Goal: Task Accomplishment & Management: Use online tool/utility

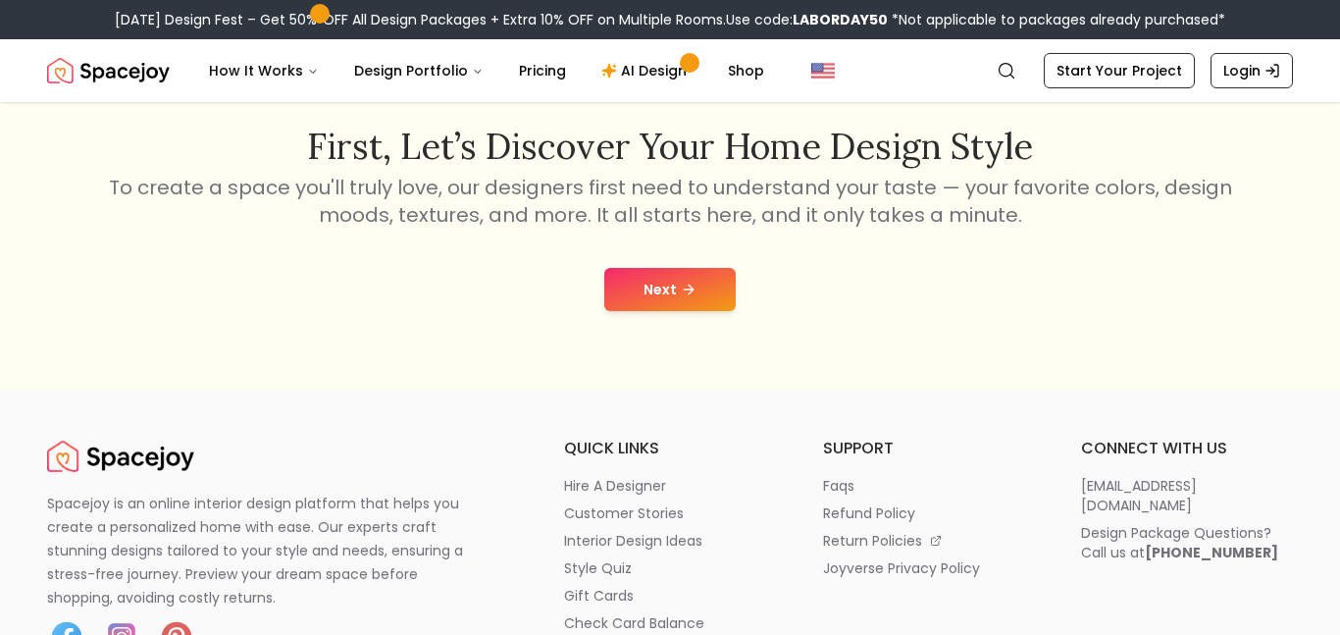
scroll to position [337, 0]
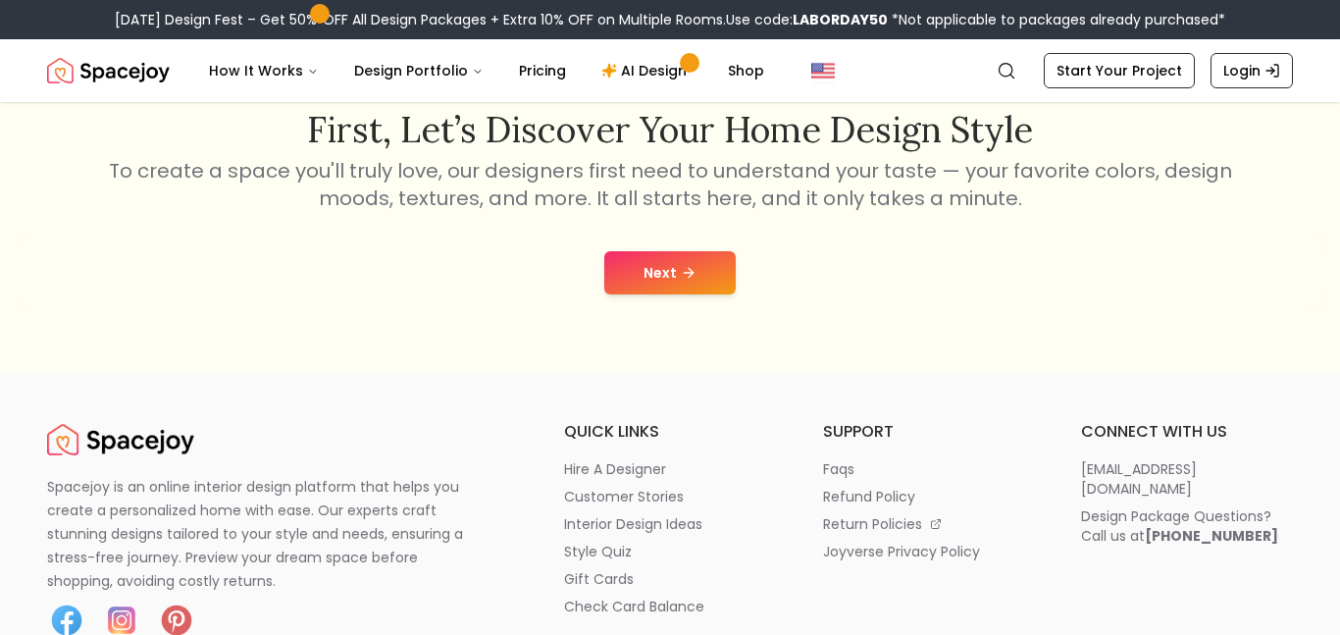
click at [671, 242] on div "Next" at bounding box center [670, 272] width 1308 height 75
click at [643, 266] on button "Next" at bounding box center [669, 272] width 131 height 43
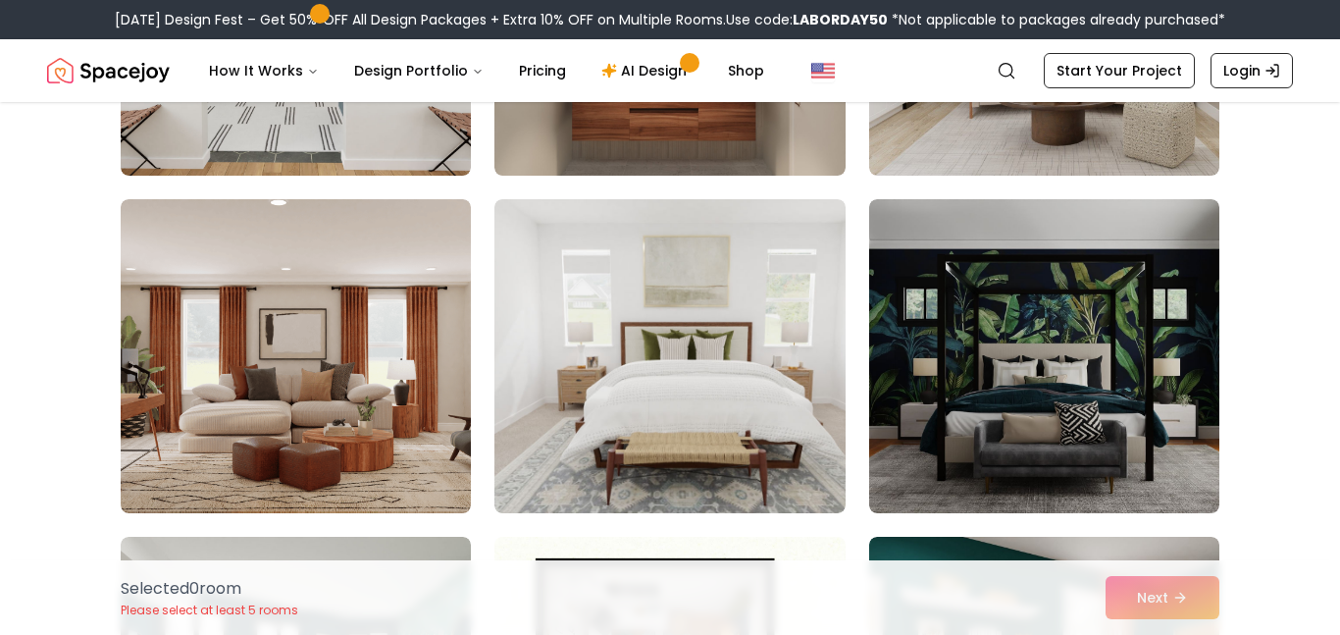
scroll to position [9850, 0]
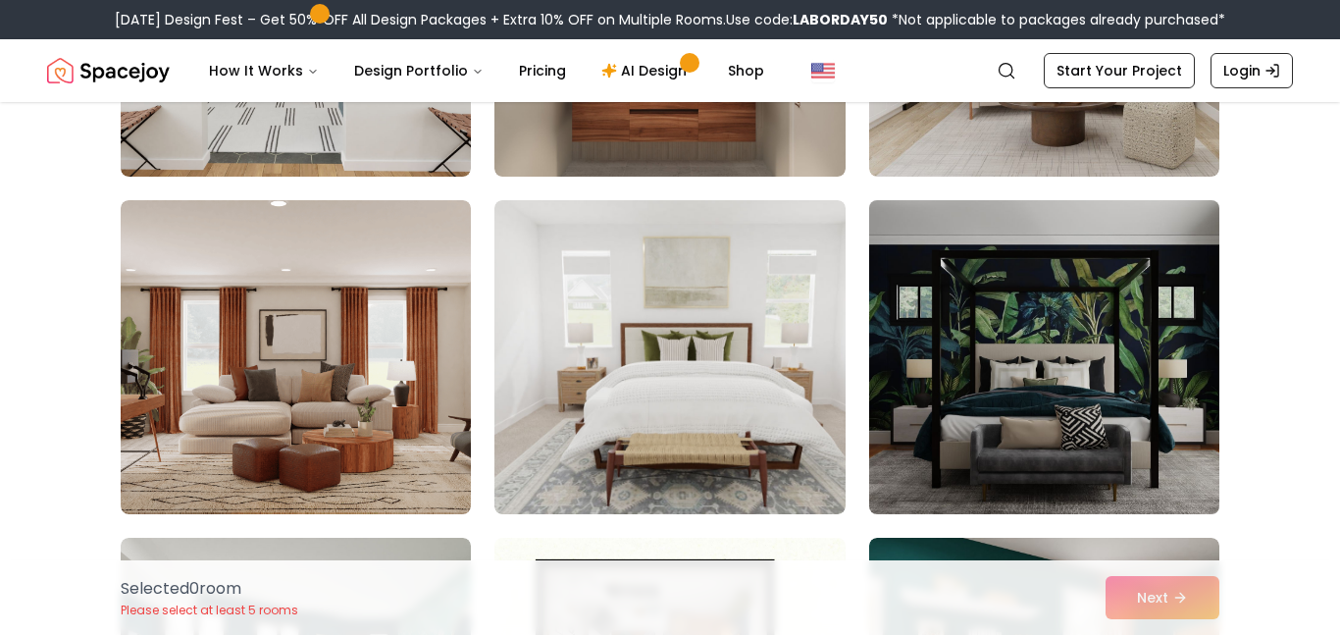
click at [1144, 324] on img at bounding box center [1044, 357] width 368 height 330
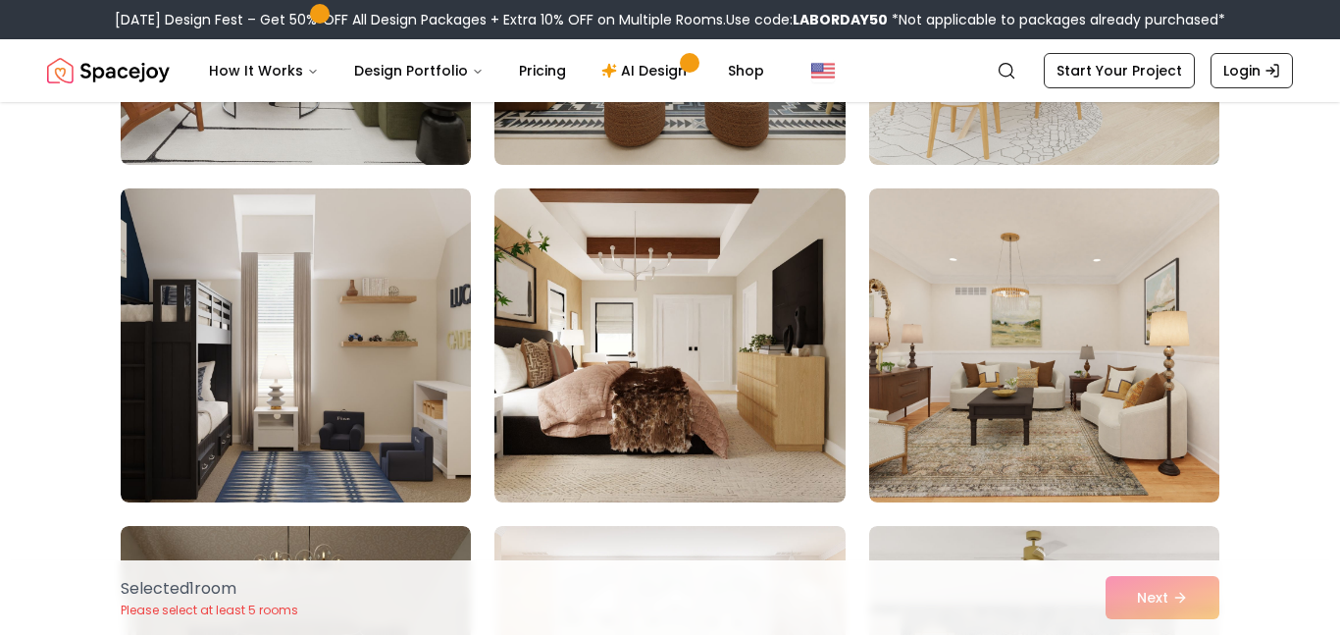
scroll to position [7841, 0]
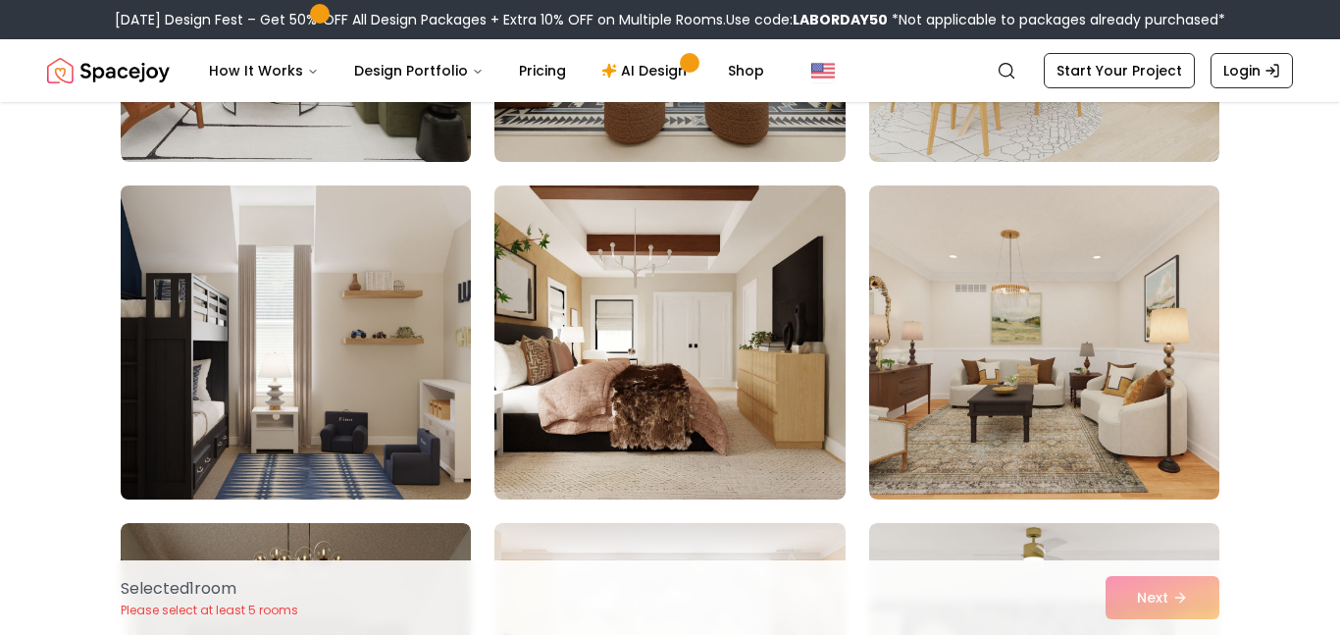
click at [338, 253] on img at bounding box center [296, 343] width 368 height 330
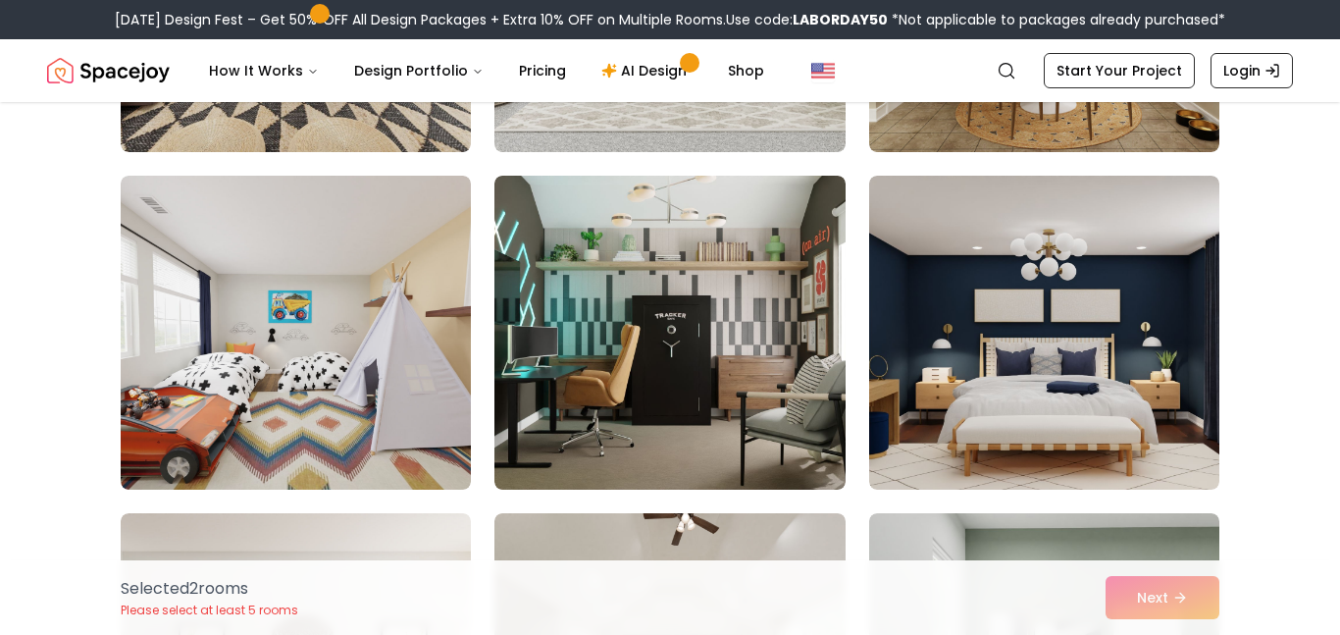
scroll to position [4812, 0]
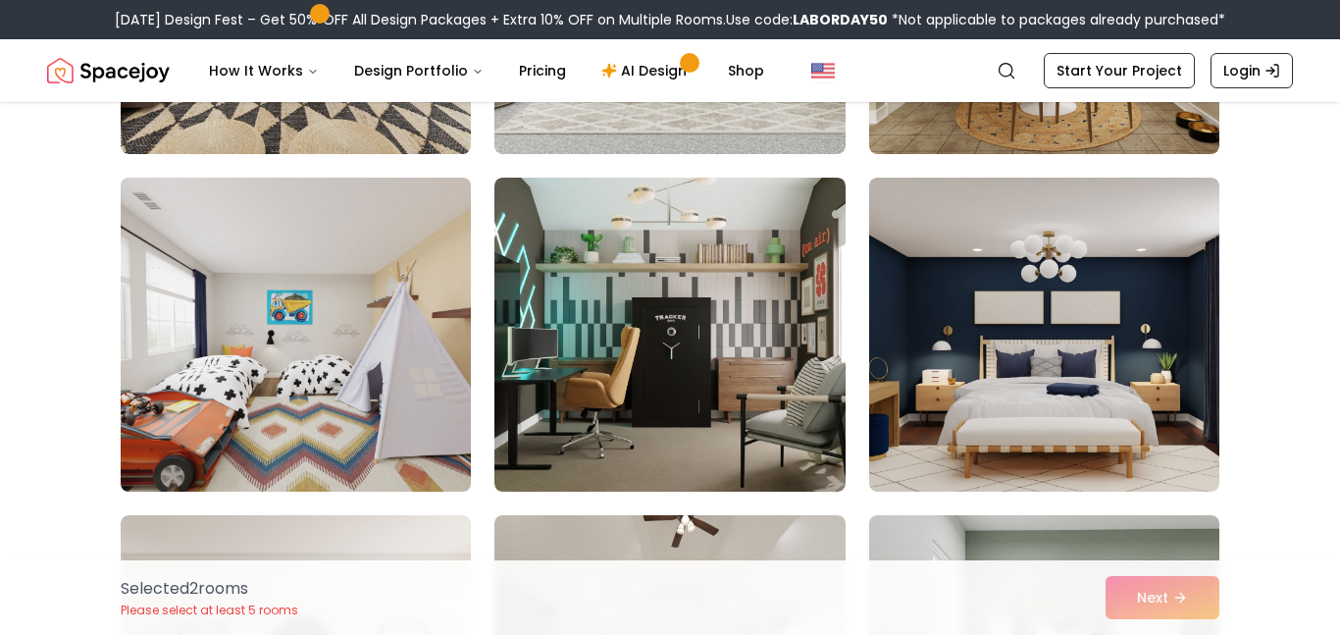
click at [192, 415] on img at bounding box center [296, 335] width 368 height 330
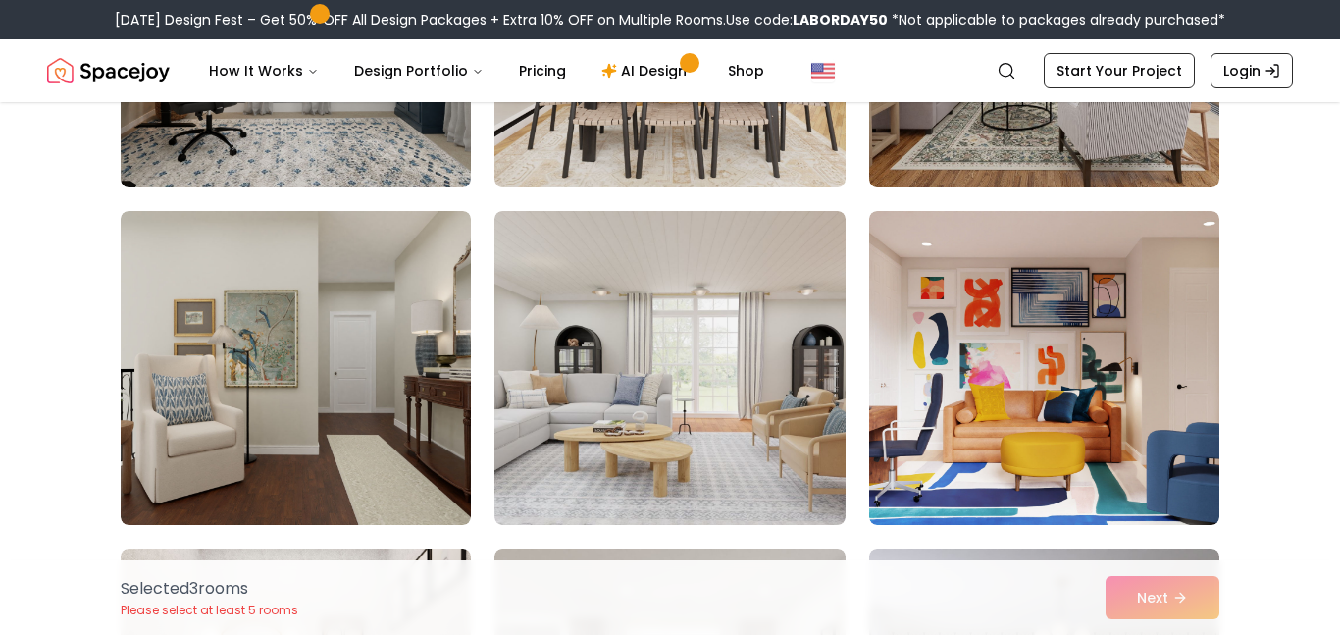
scroll to position [3089, 0]
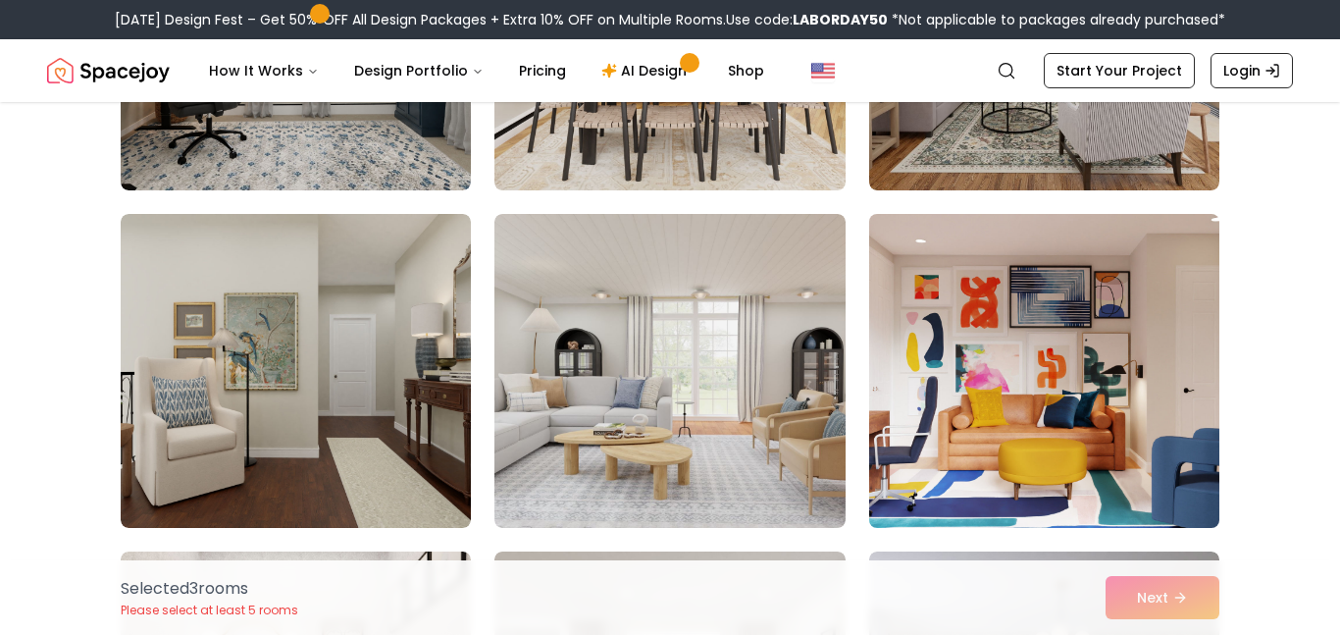
click at [1091, 316] on img at bounding box center [1044, 371] width 368 height 330
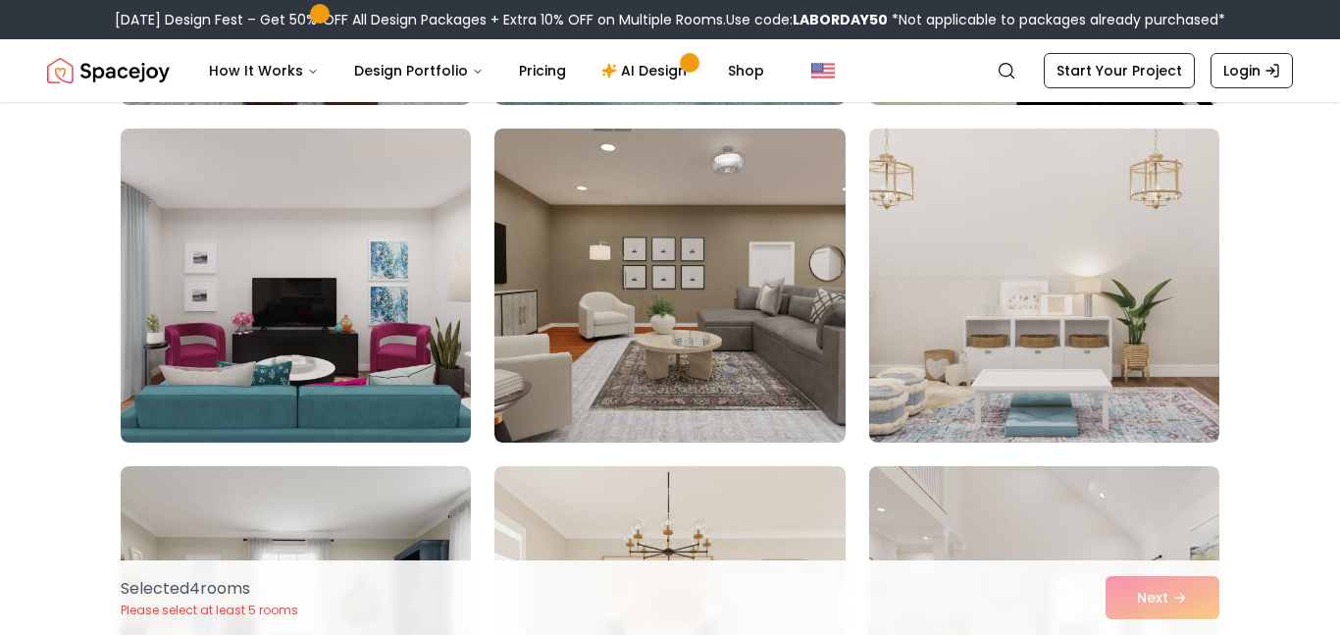
scroll to position [2495, 0]
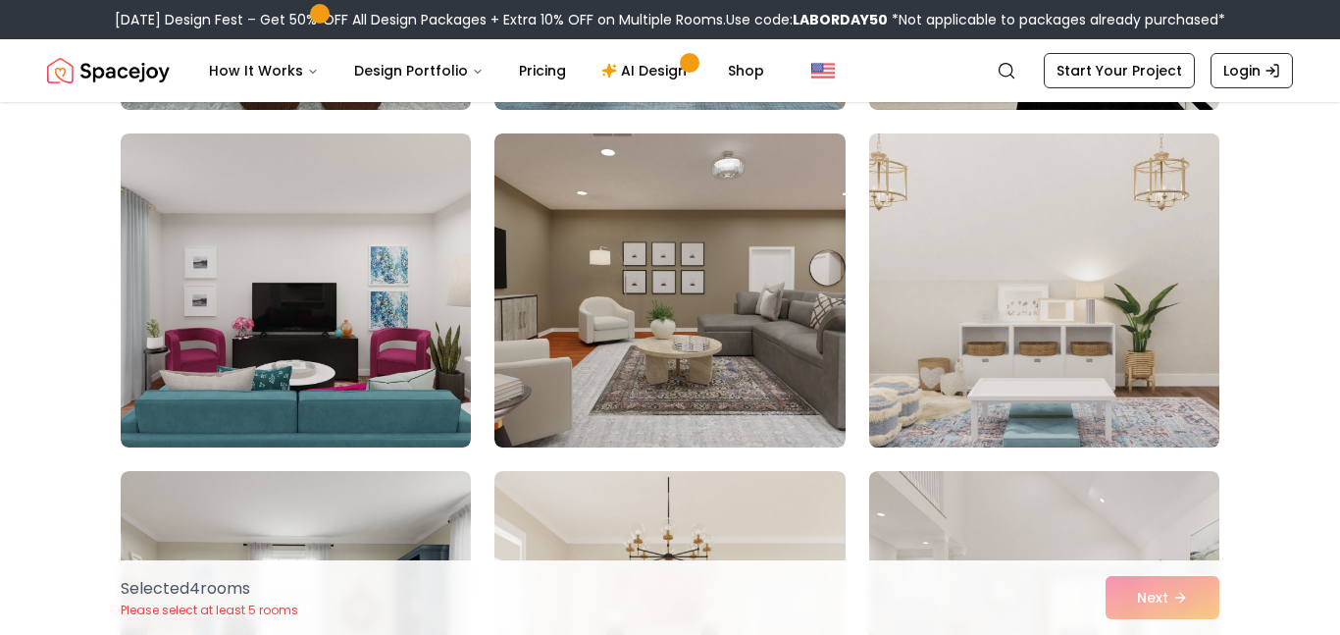
click at [1152, 320] on img at bounding box center [1044, 291] width 368 height 330
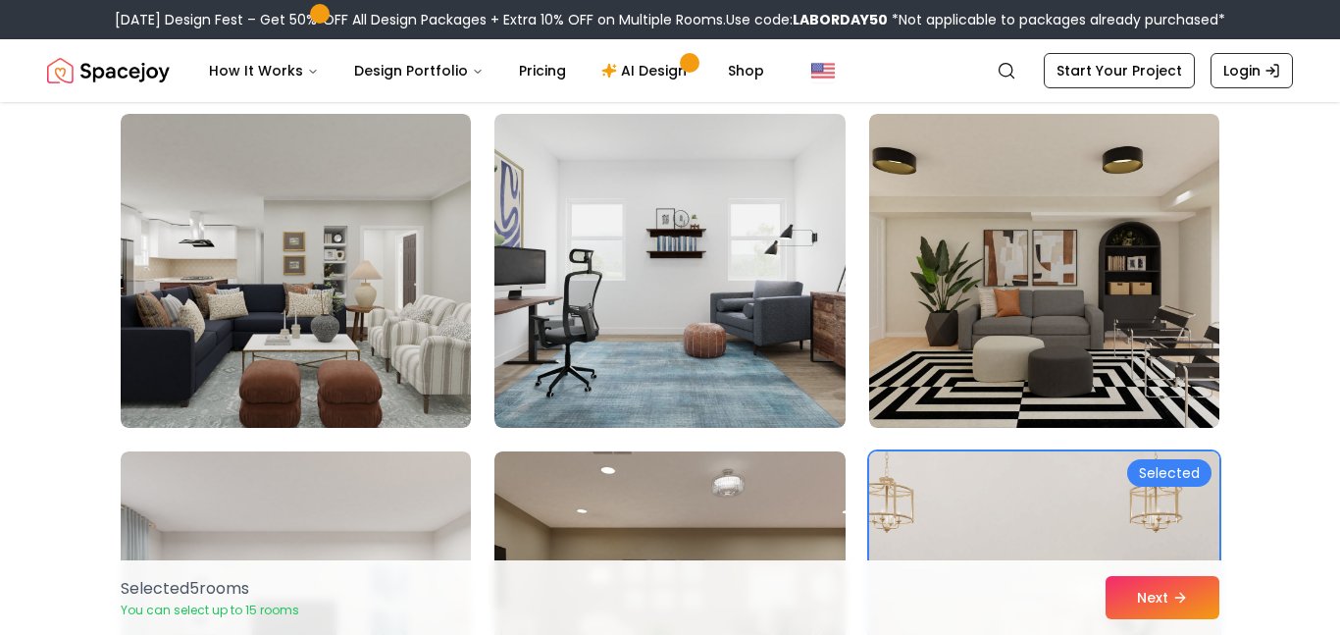
scroll to position [2169, 0]
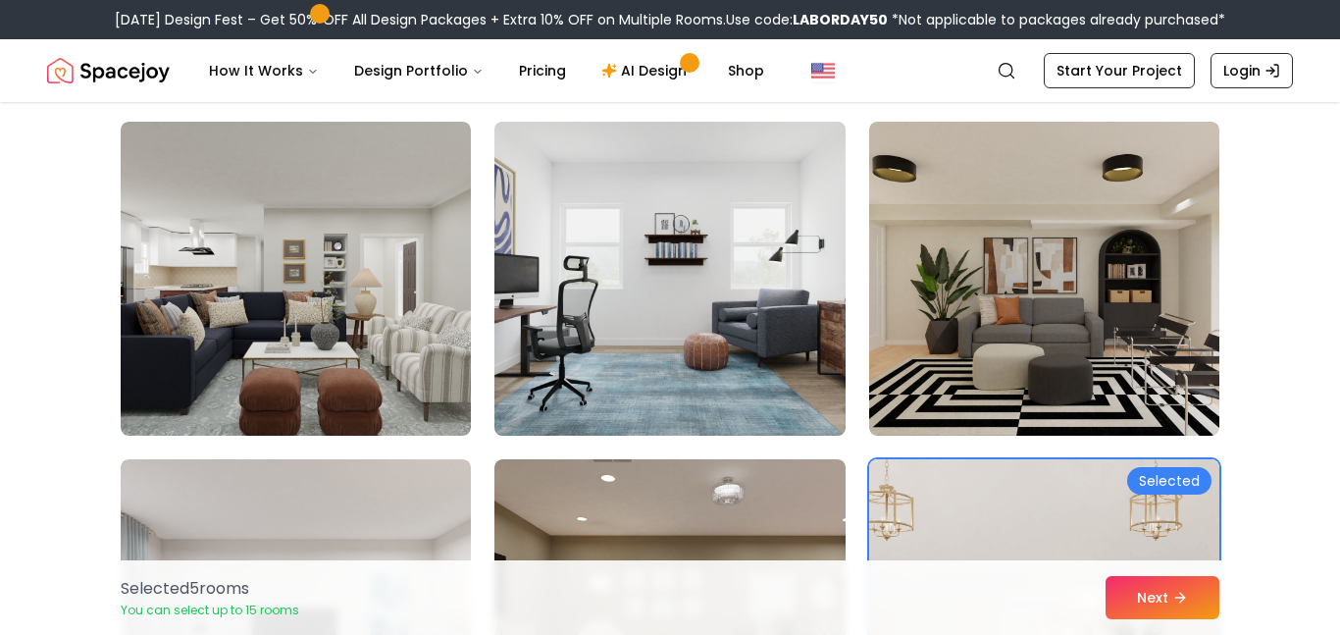
click at [761, 303] on img at bounding box center [669, 279] width 368 height 330
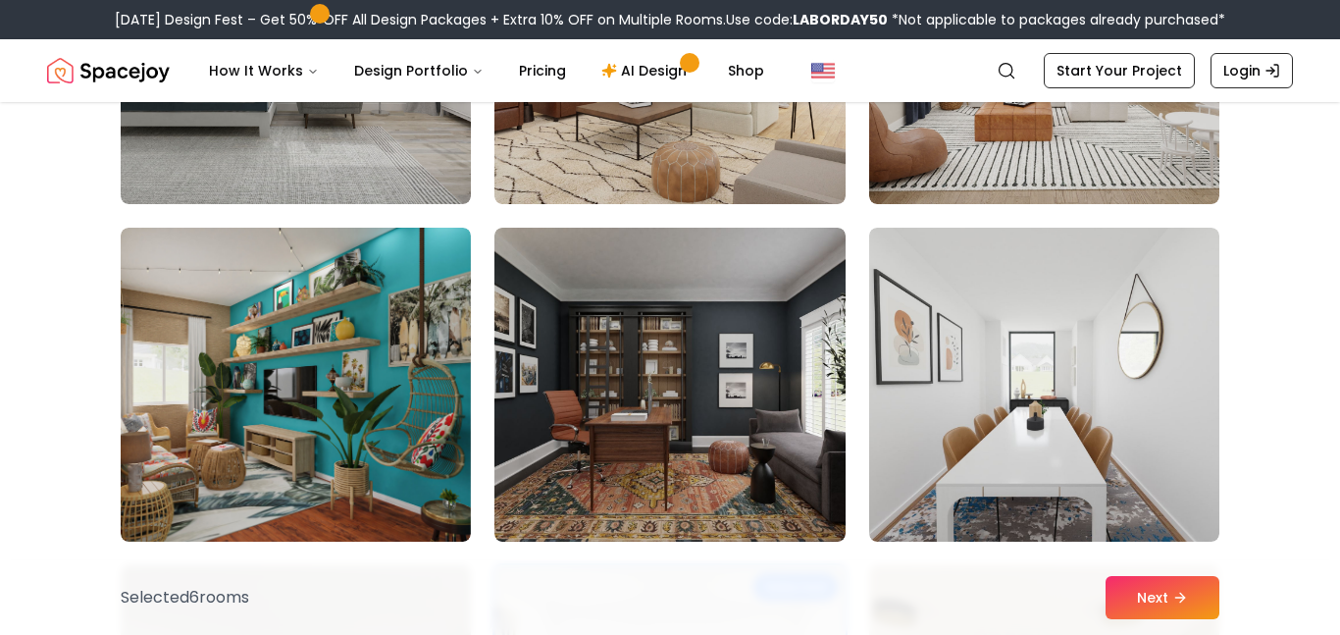
scroll to position [1728, 0]
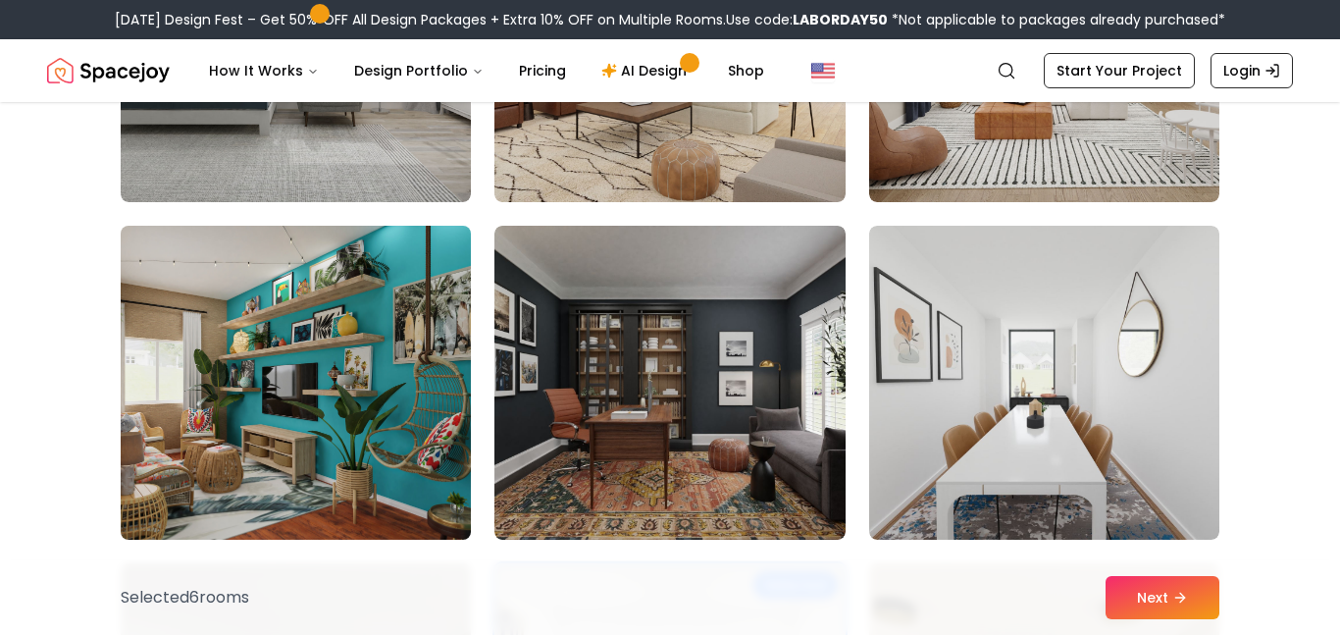
click at [364, 370] on img at bounding box center [296, 383] width 368 height 330
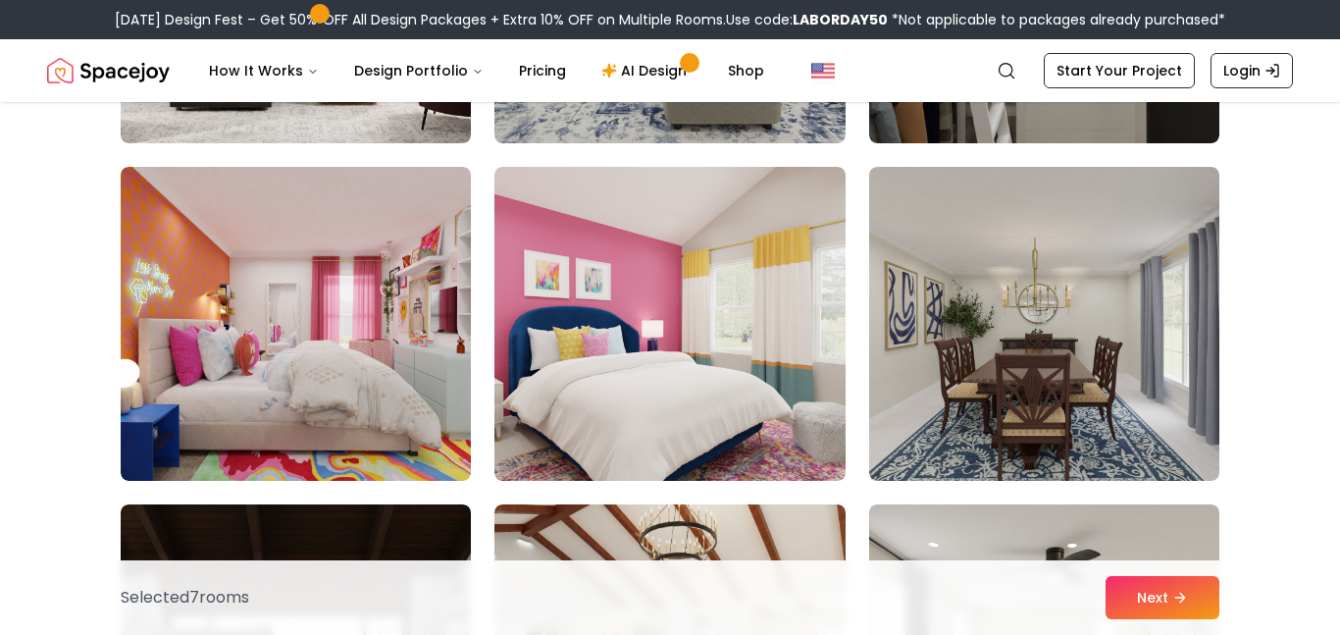
scroll to position [1105, 0]
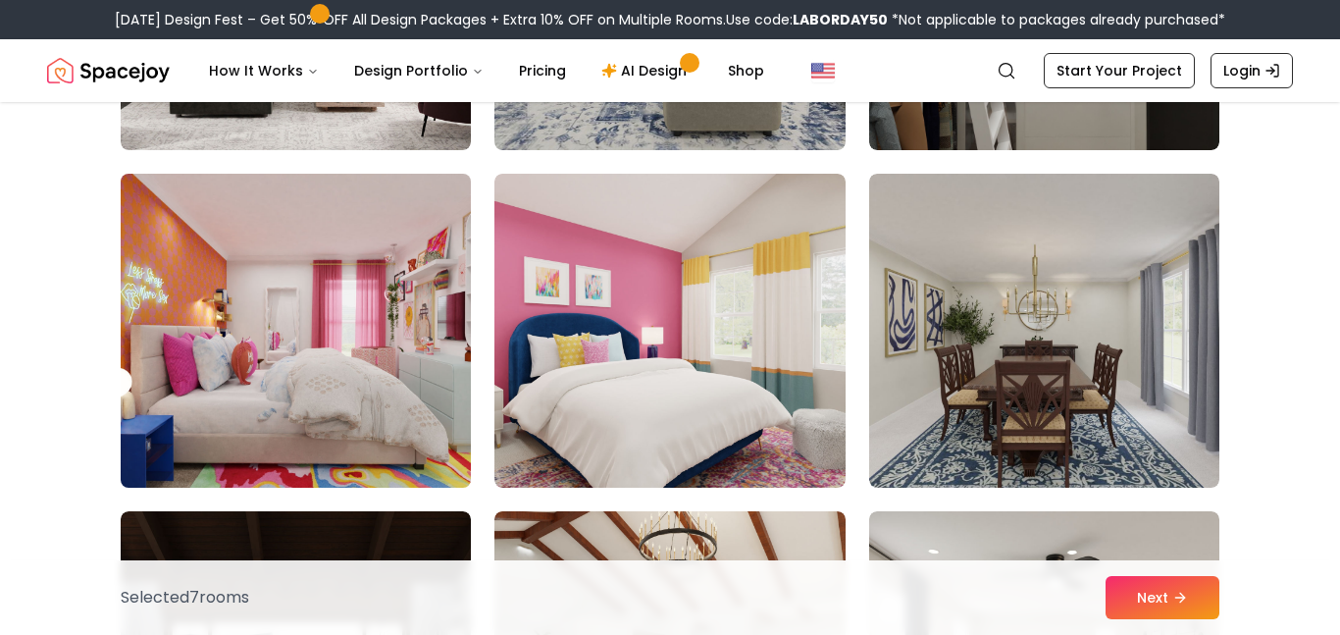
click at [363, 360] on img at bounding box center [296, 331] width 368 height 330
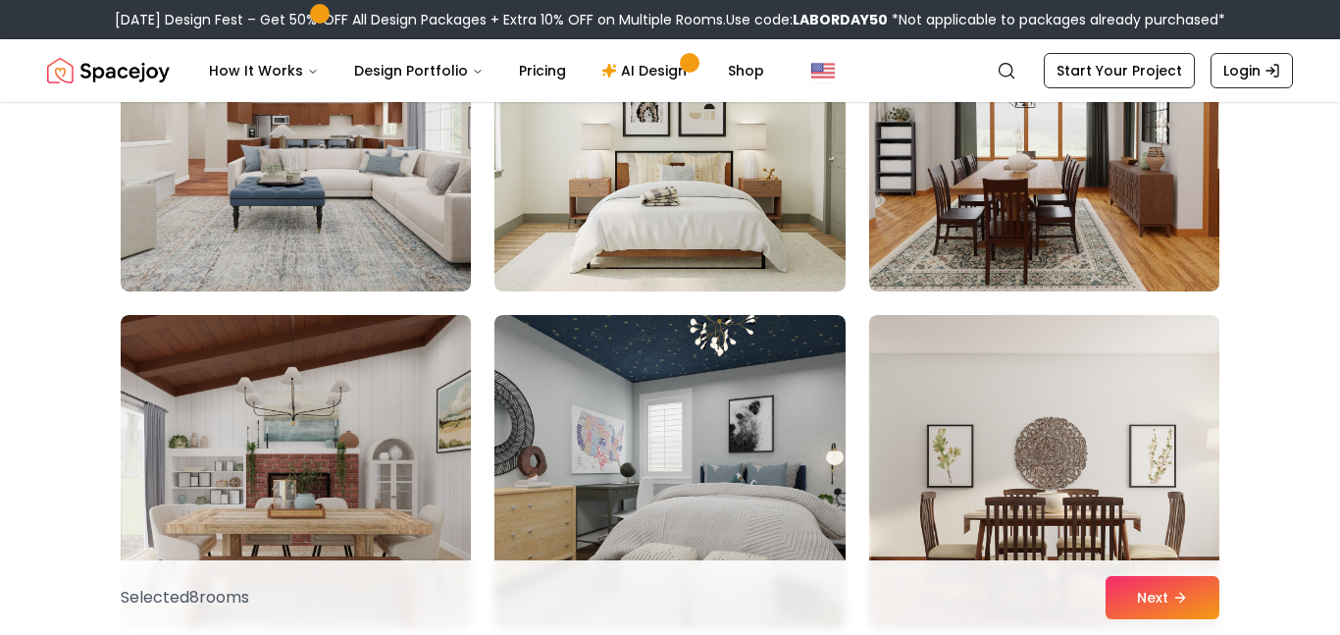
scroll to position [263, 0]
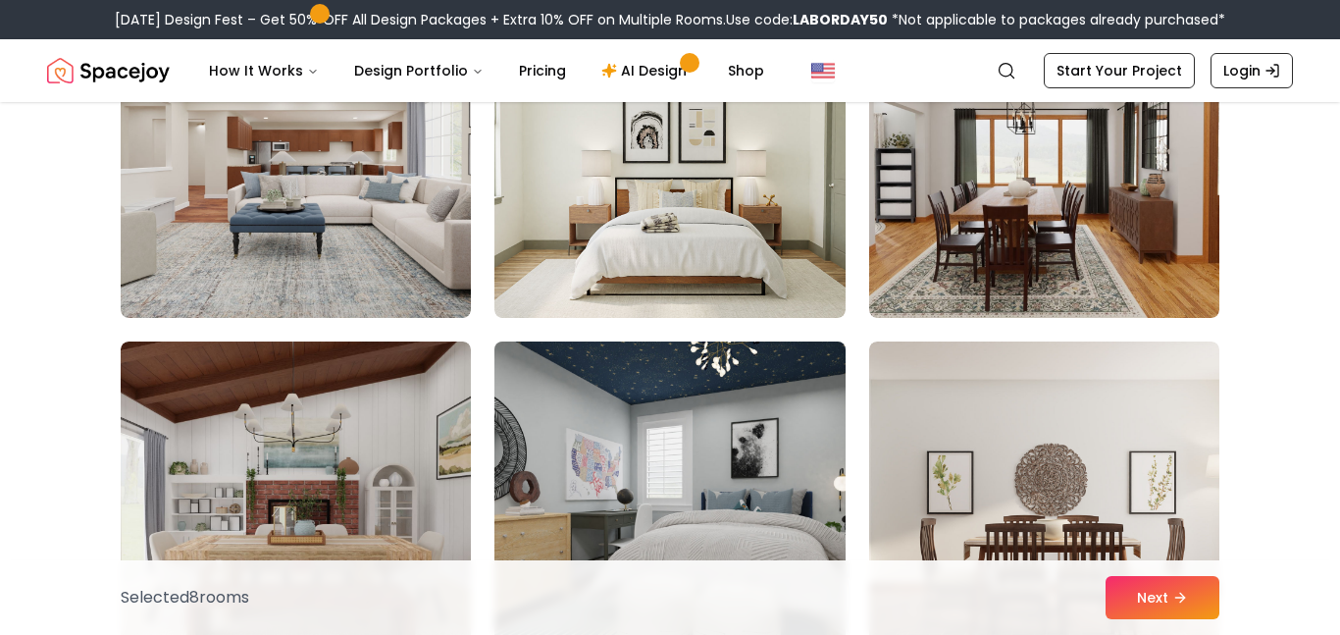
click at [652, 429] on img at bounding box center [669, 498] width 368 height 330
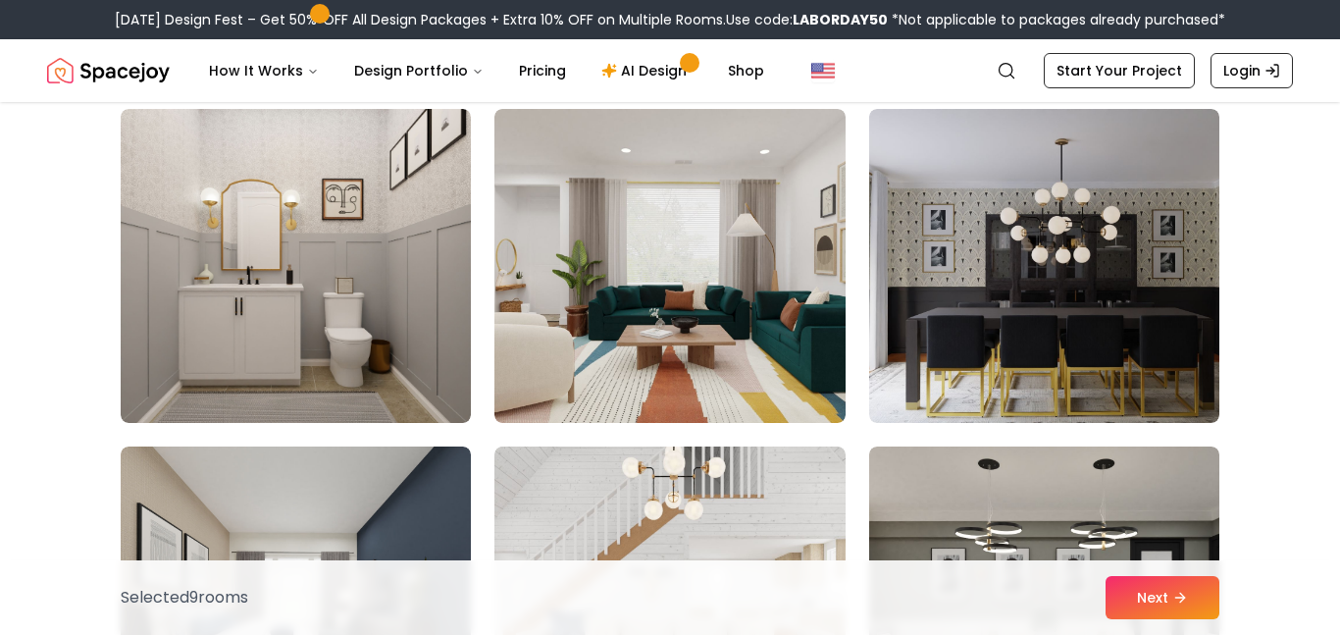
scroll to position [3545, 0]
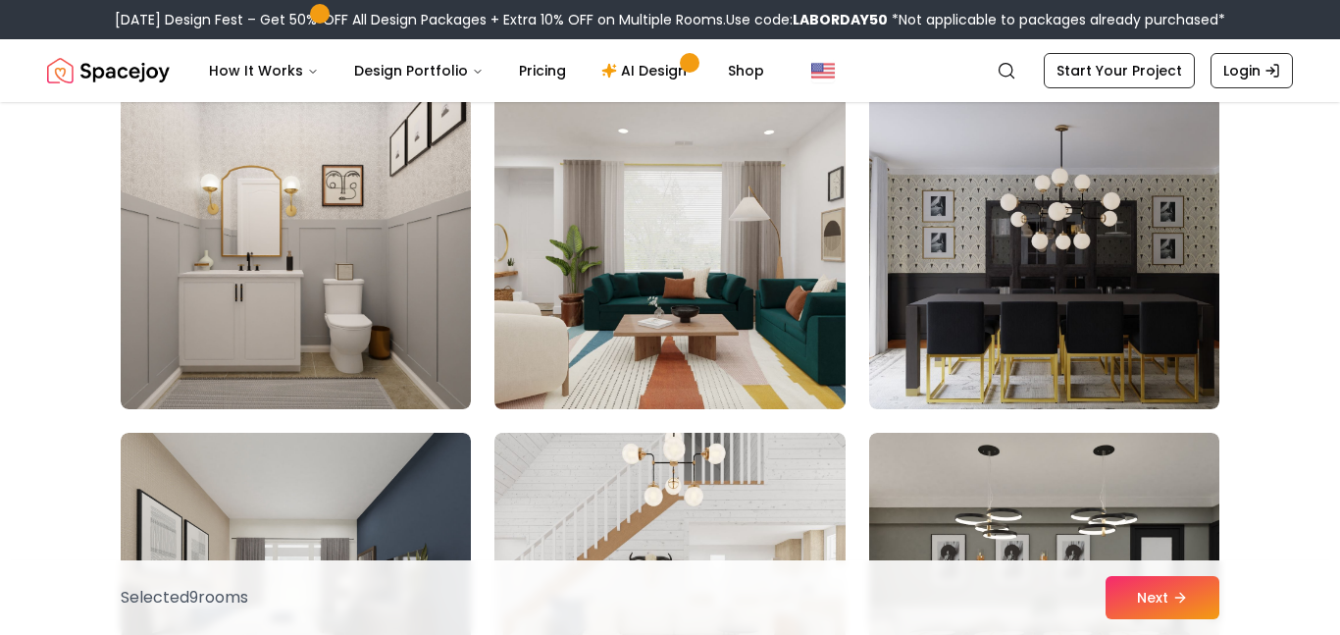
click at [647, 264] on img at bounding box center [669, 252] width 368 height 330
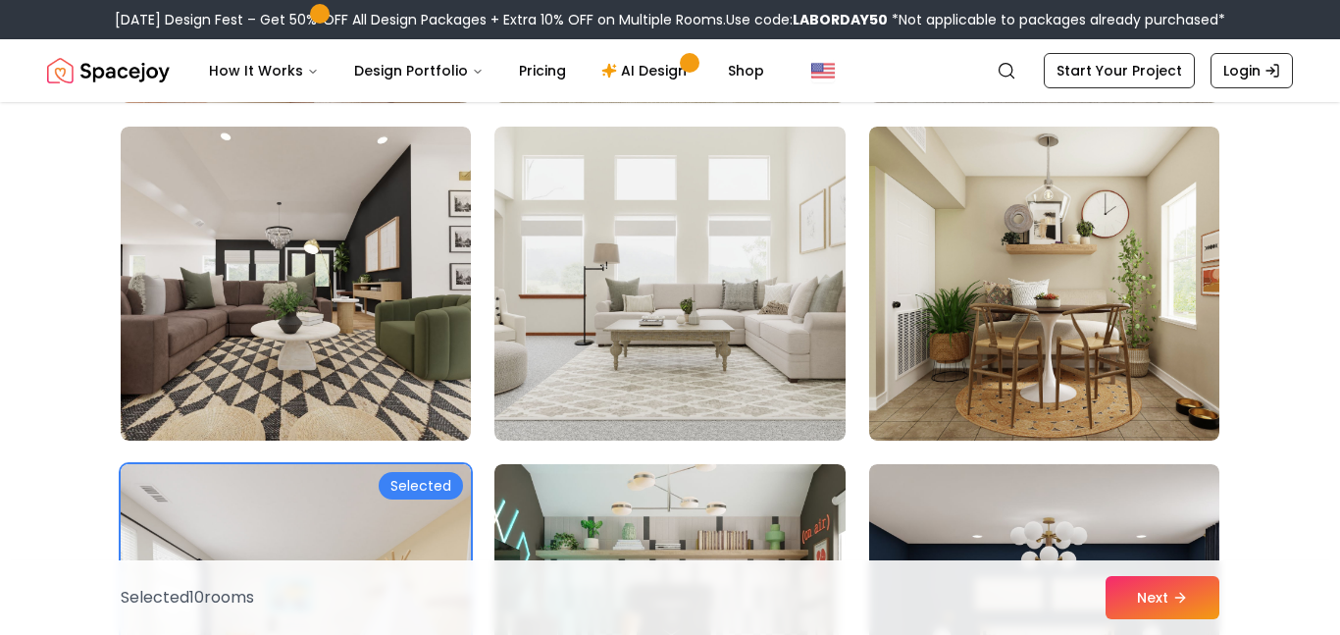
scroll to position [4533, 0]
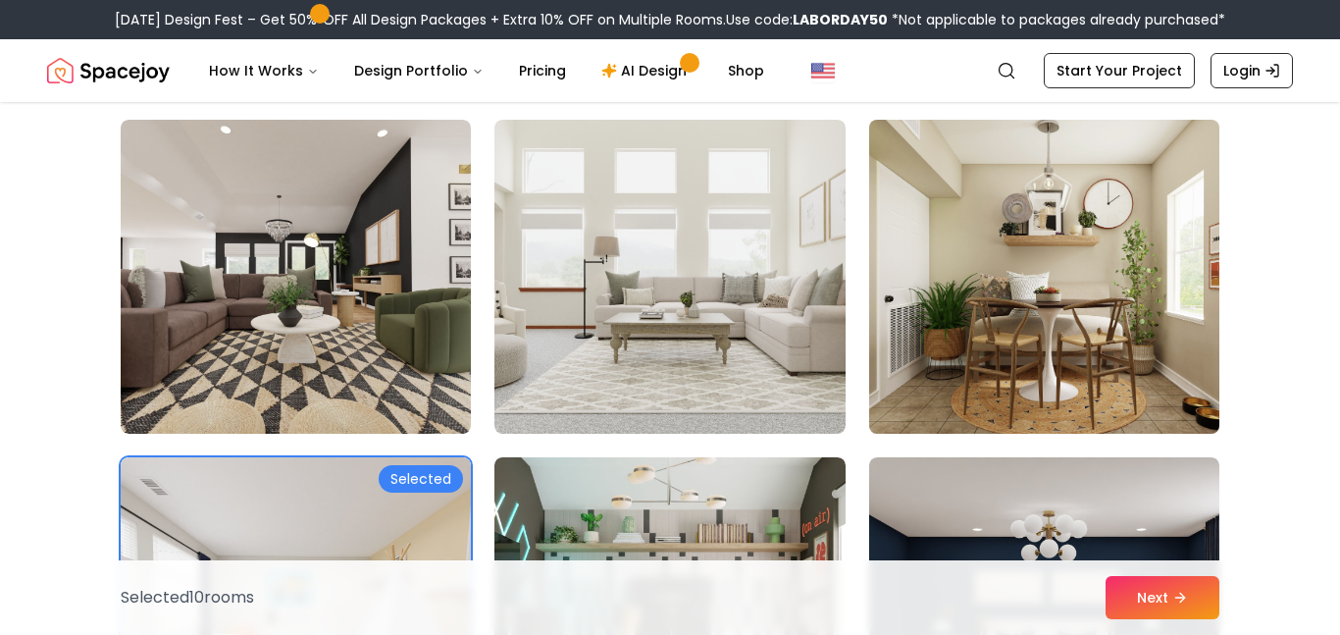
click at [914, 280] on img at bounding box center [1044, 277] width 368 height 330
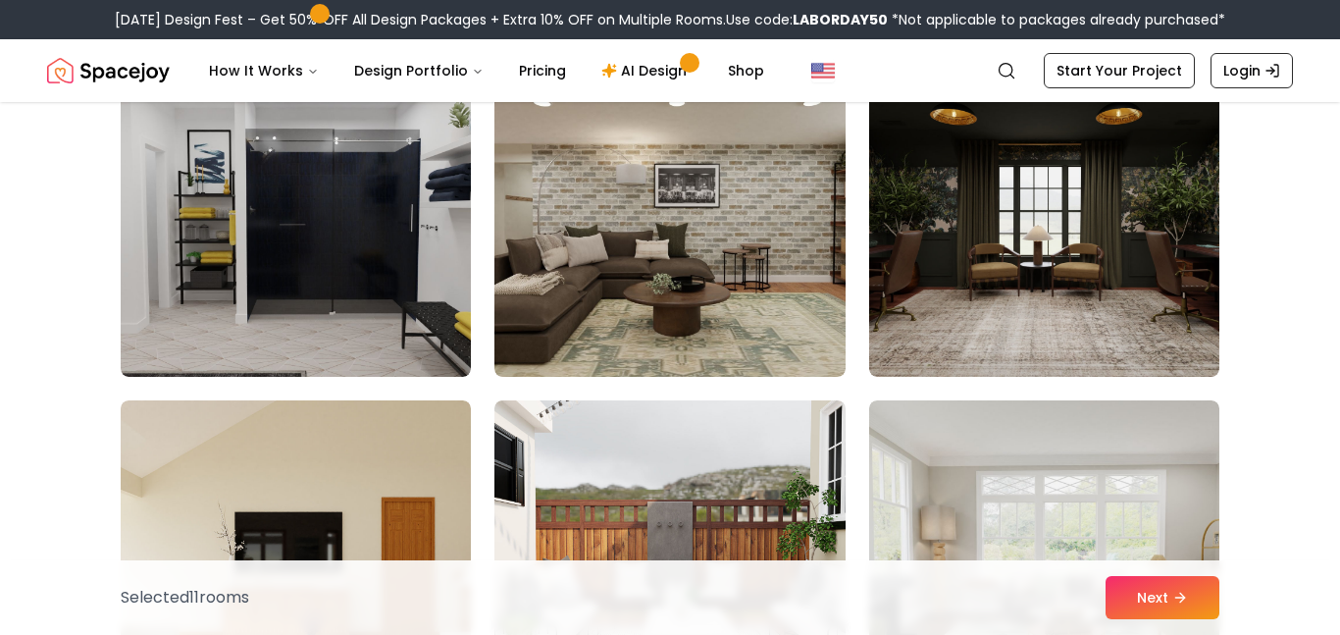
scroll to position [6282, 0]
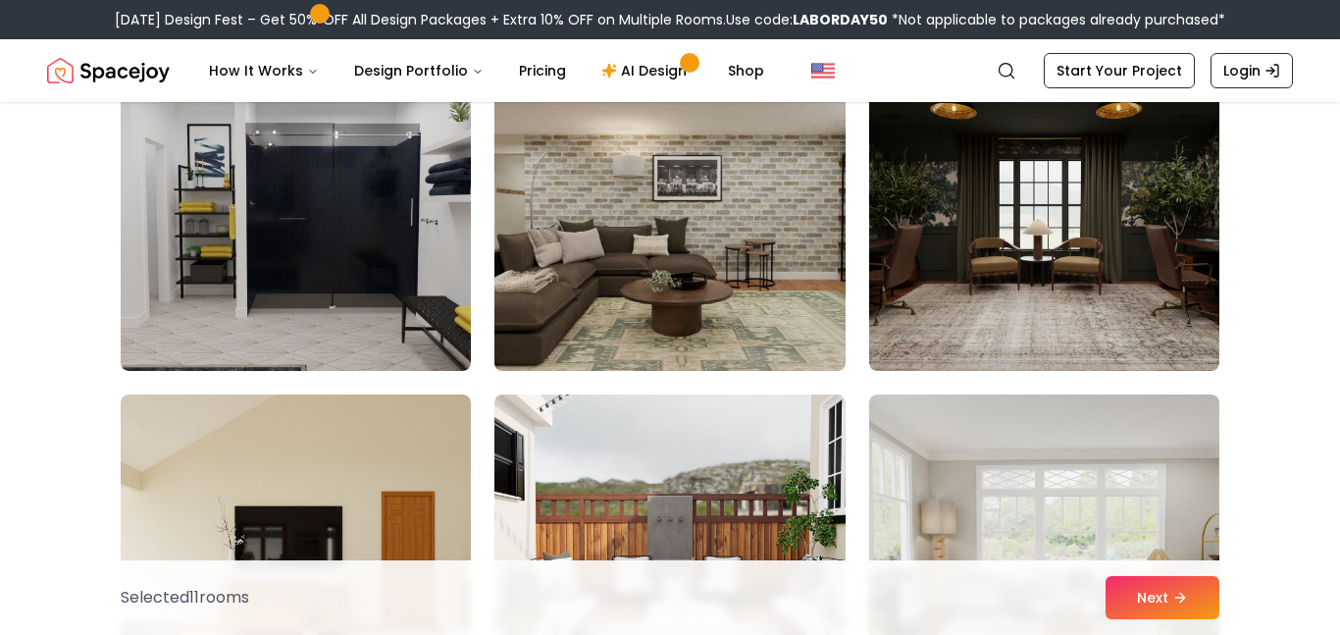
click at [661, 283] on img at bounding box center [669, 214] width 368 height 330
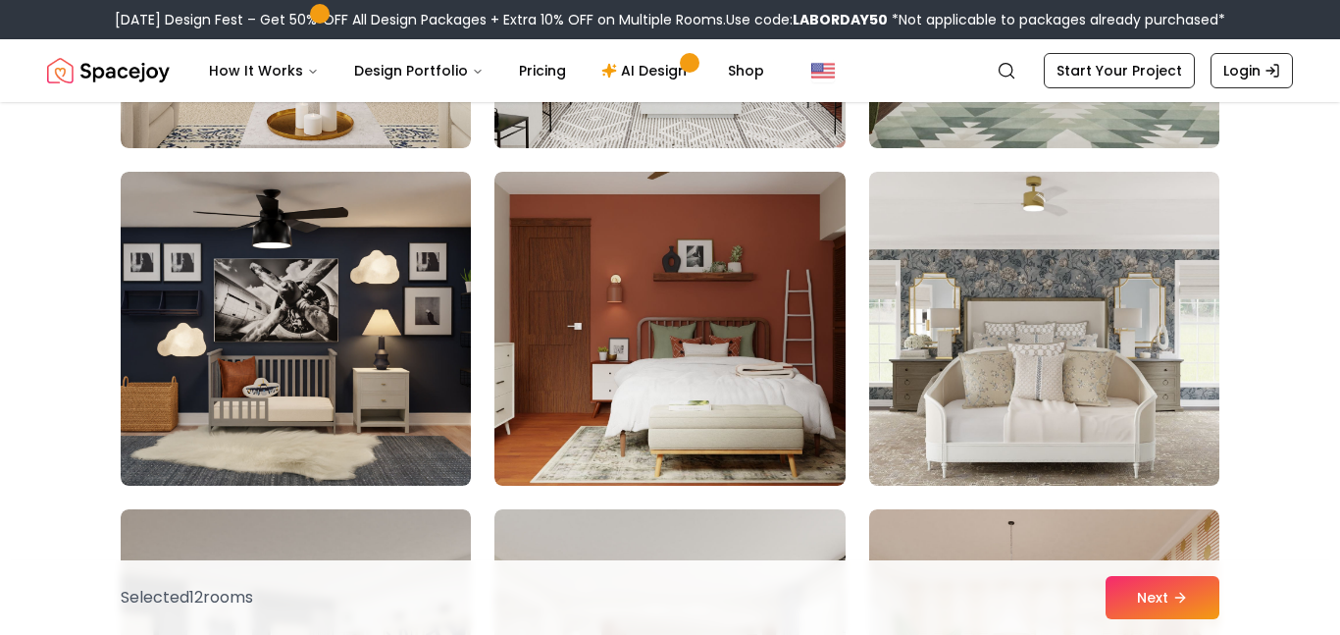
scroll to position [6839, 0]
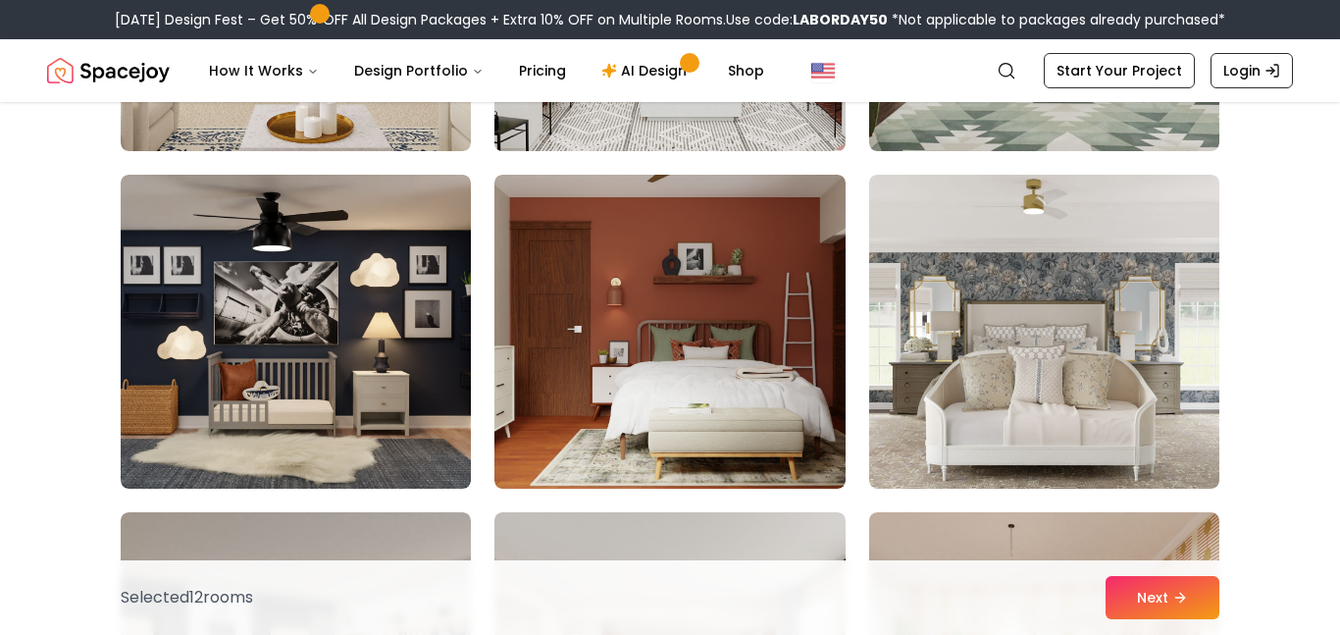
click at [765, 269] on img at bounding box center [669, 332] width 350 height 314
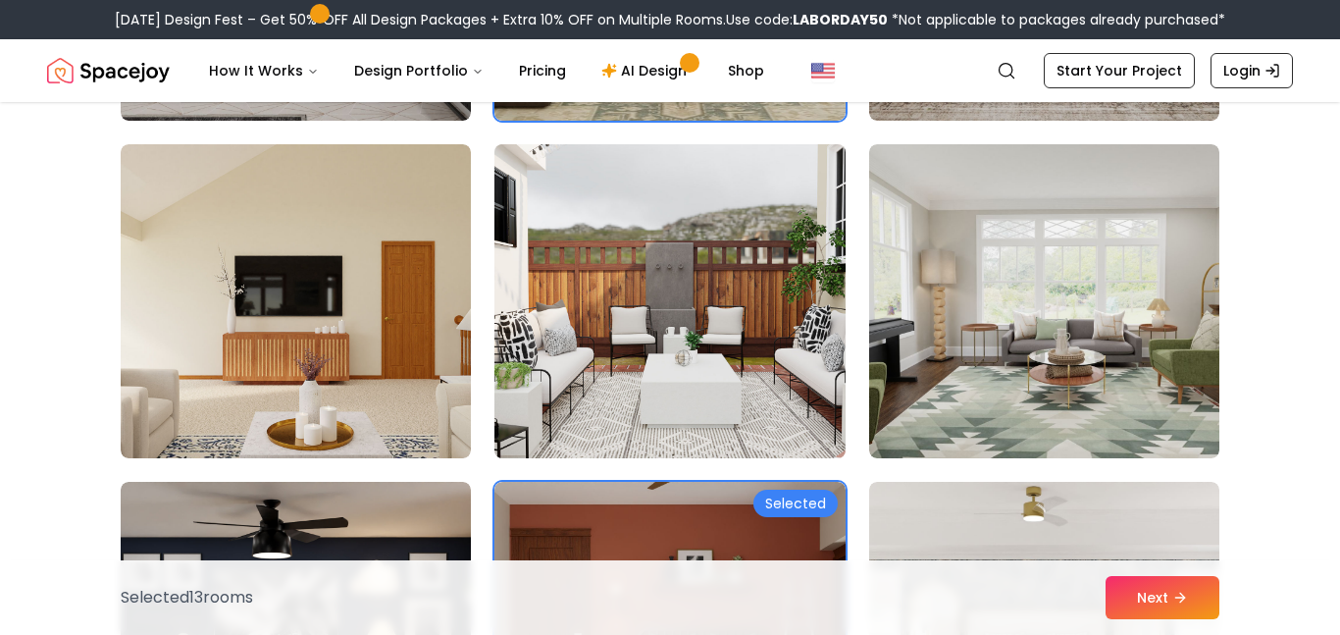
scroll to position [6527, 0]
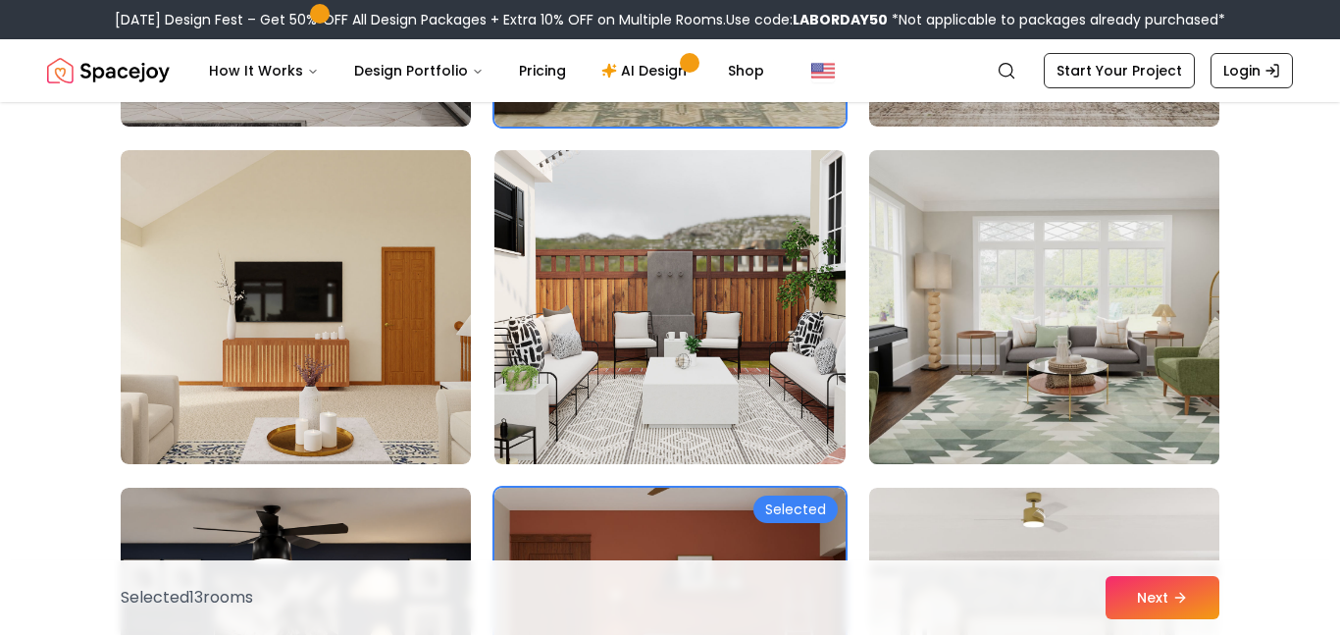
click at [937, 281] on img at bounding box center [1044, 307] width 368 height 330
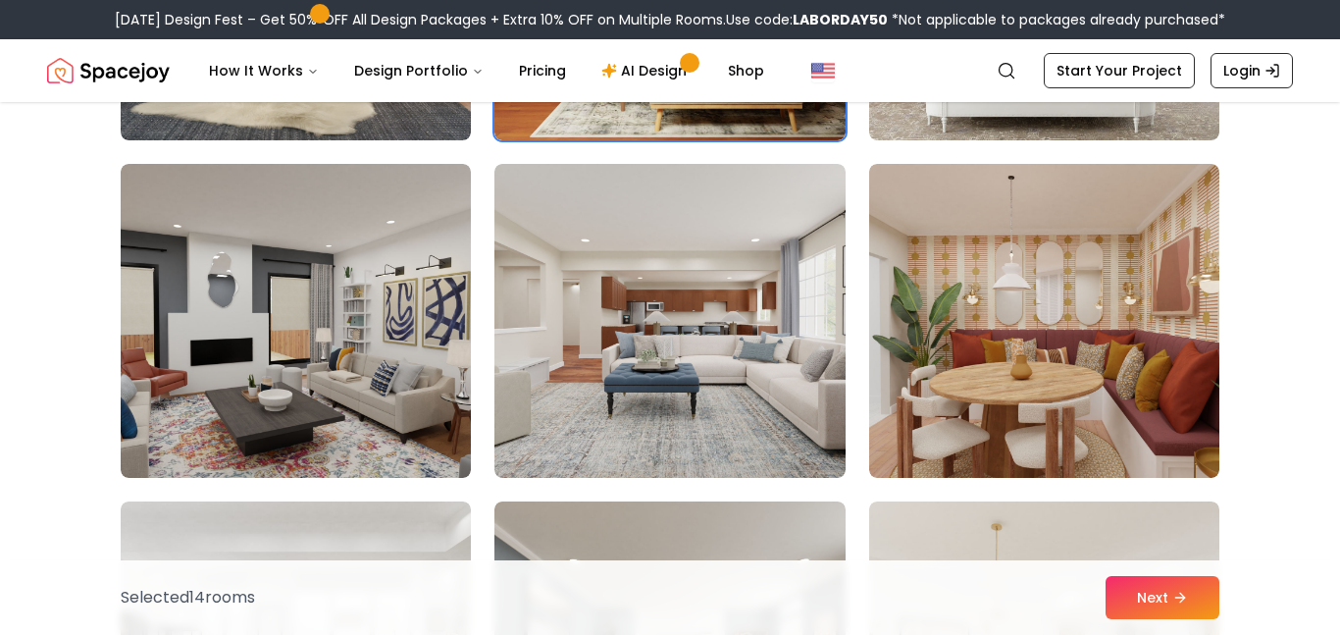
scroll to position [7206, 0]
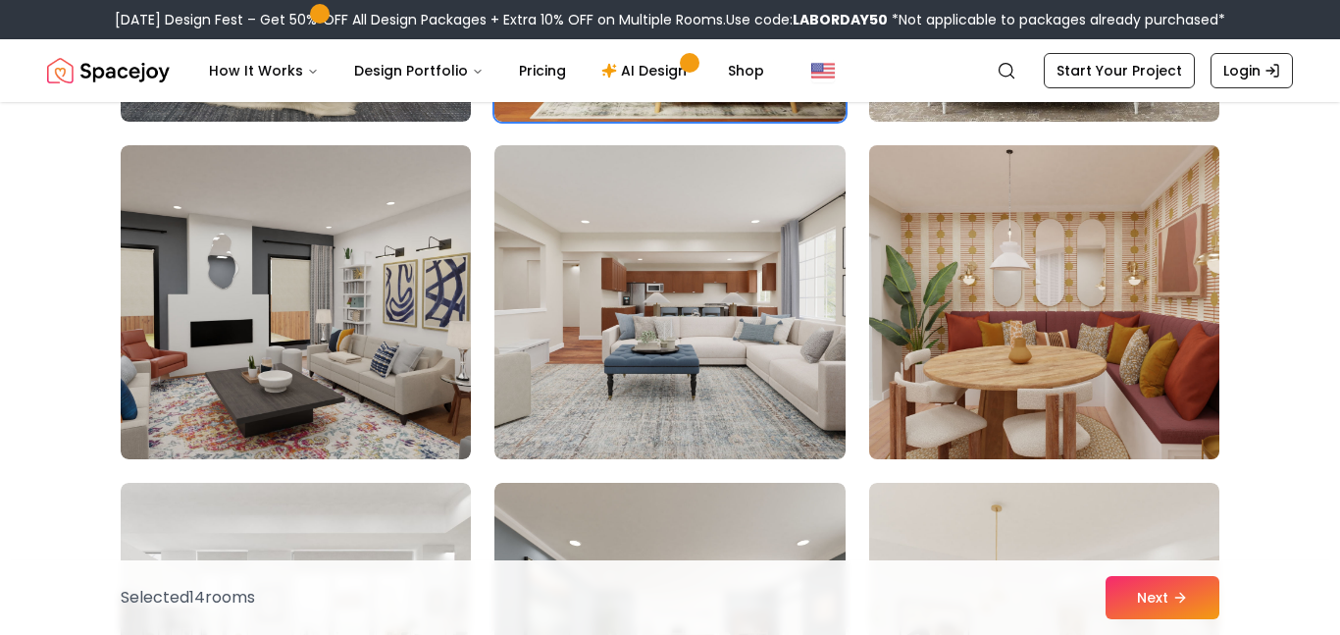
click at [902, 292] on img at bounding box center [1044, 302] width 368 height 330
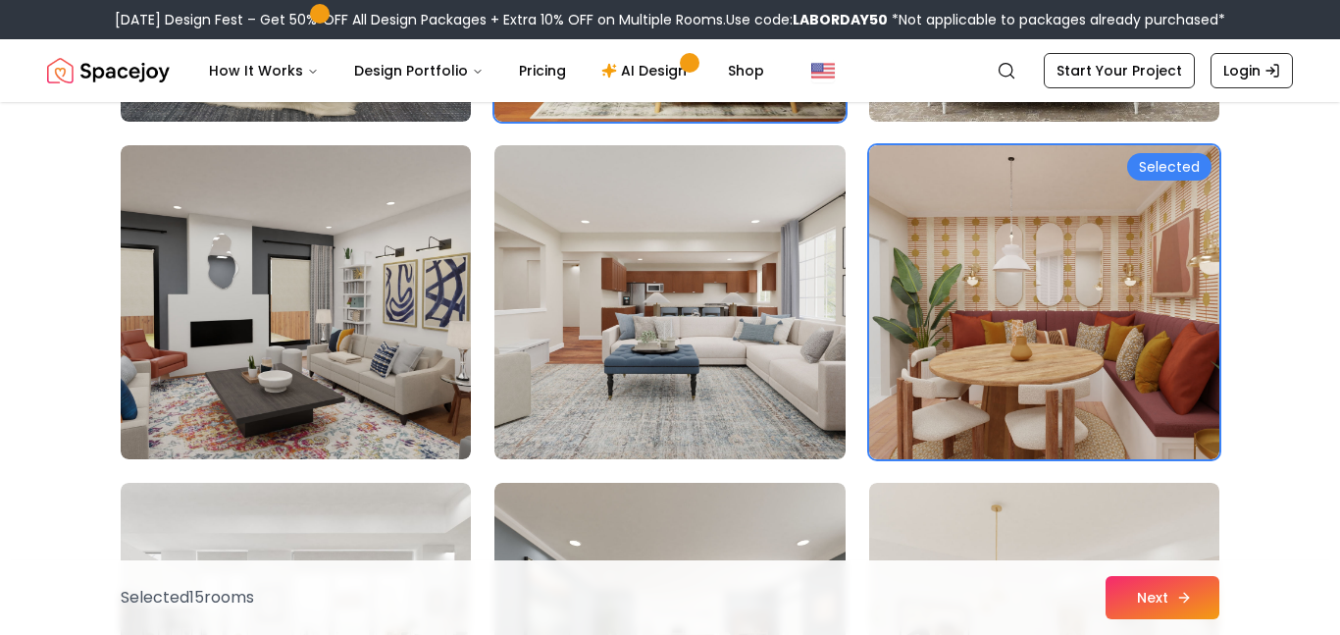
click at [1121, 603] on button "Next" at bounding box center [1162, 597] width 114 height 43
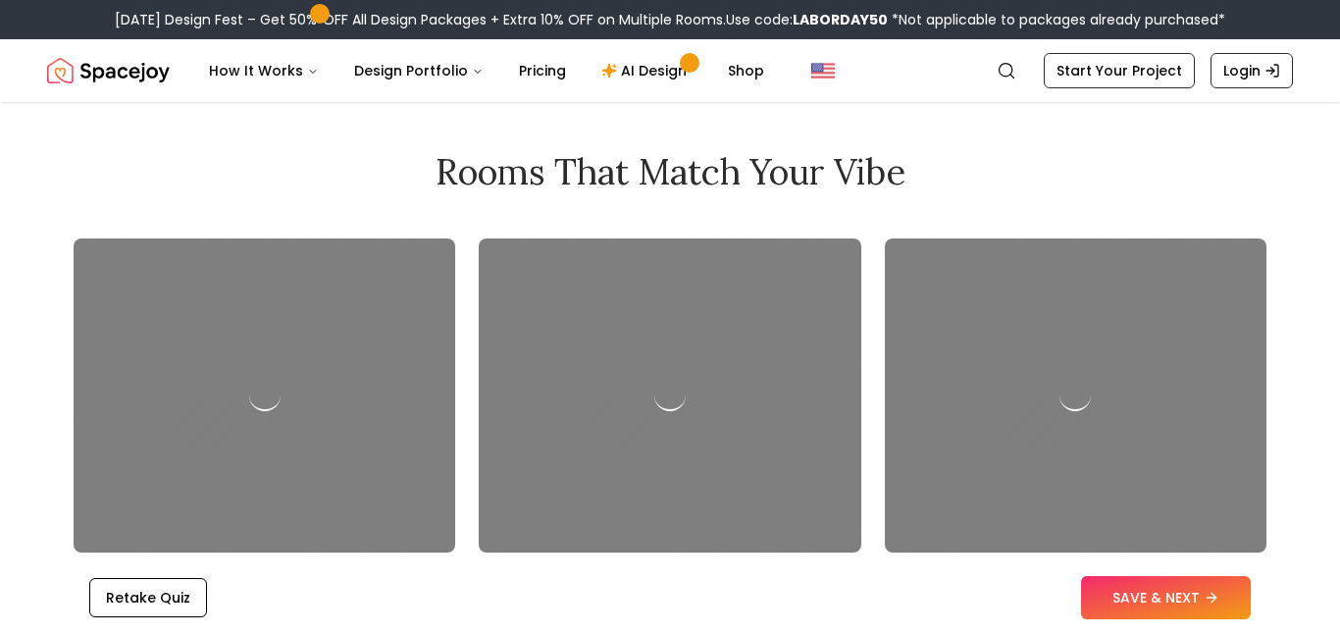
scroll to position [2011, 0]
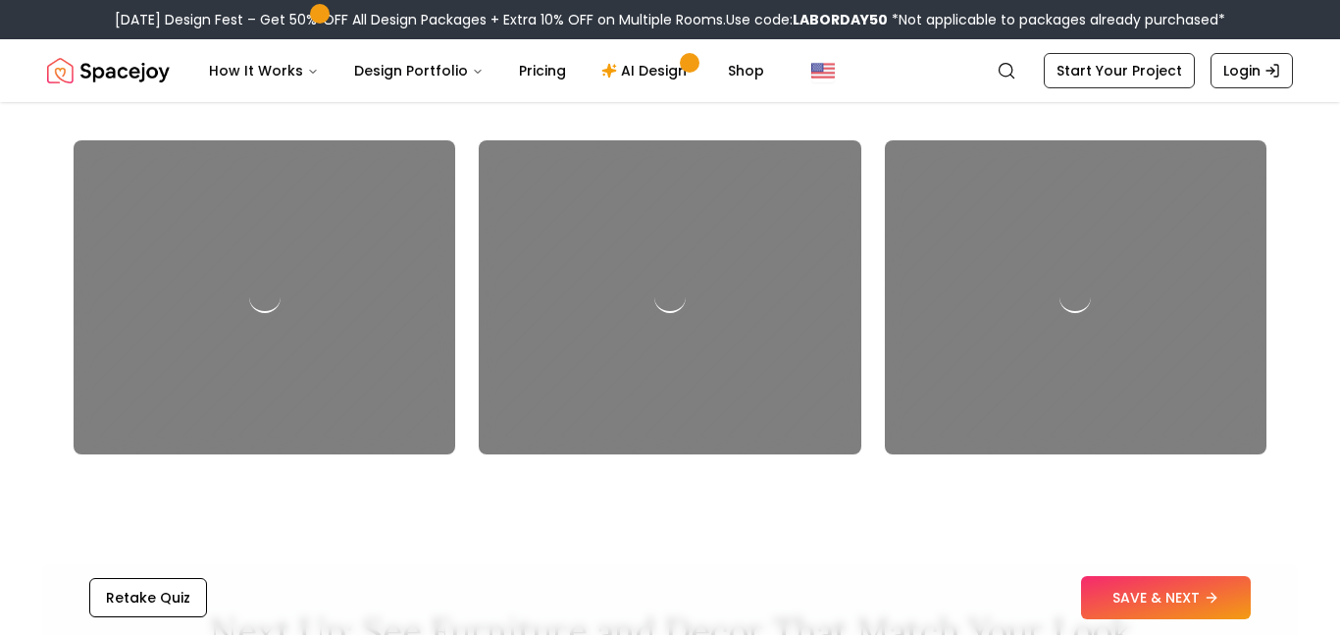
scroll to position [2106, 0]
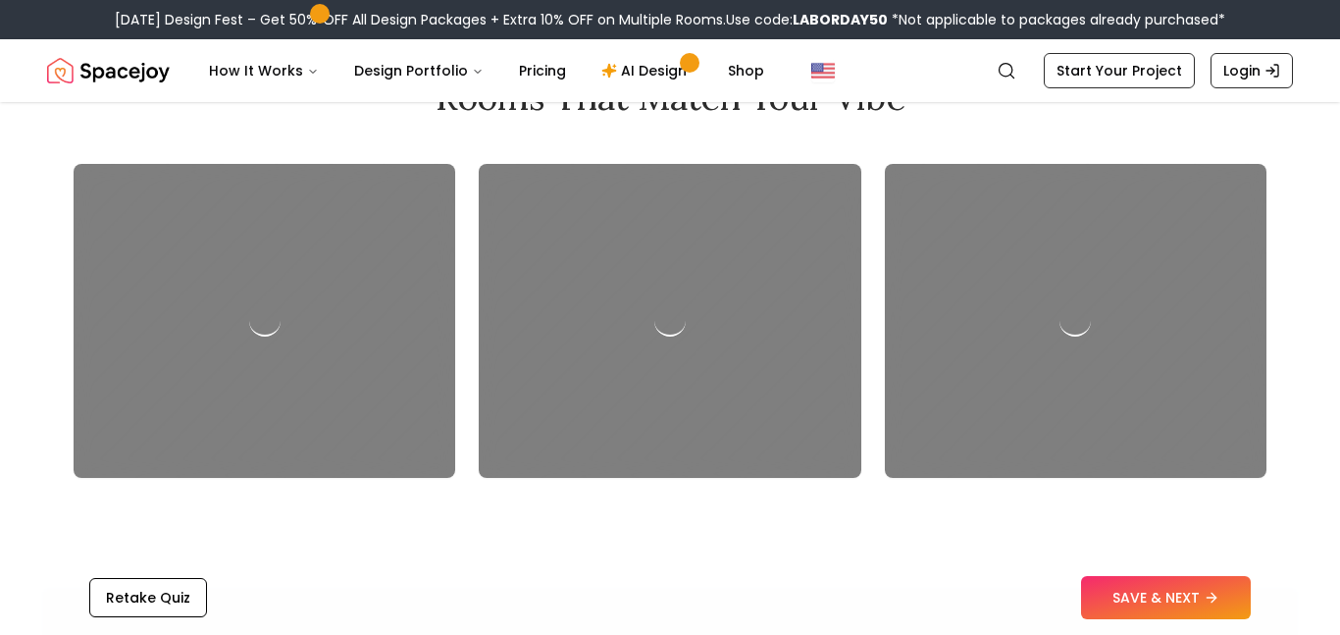
scroll to position [2085, 0]
